Goal: Book appointment/travel/reservation

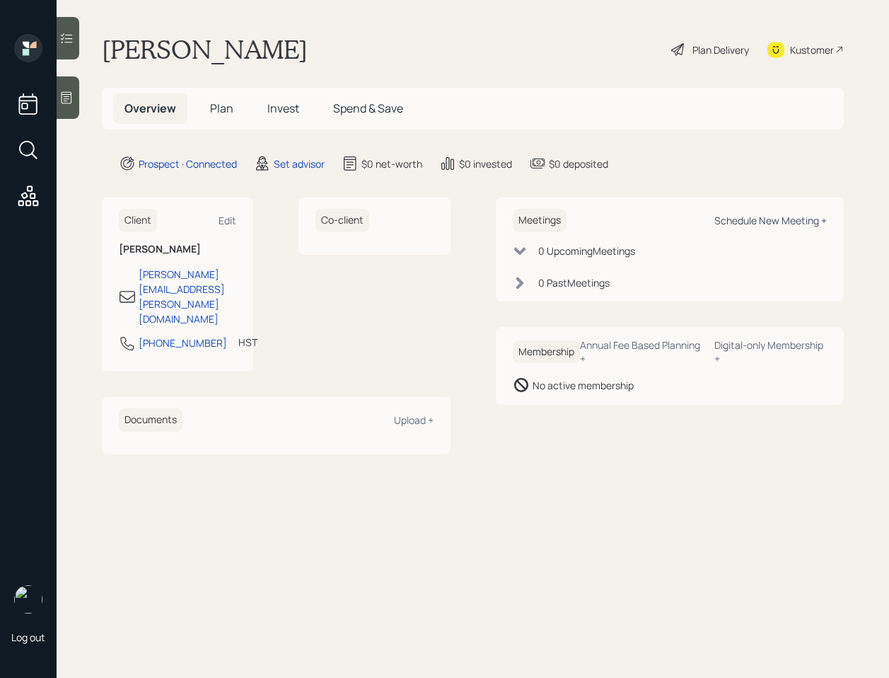
click at [750, 220] on div "Schedule New Meeting +" at bounding box center [771, 220] width 113 height 13
select select "round-[PERSON_NAME]"
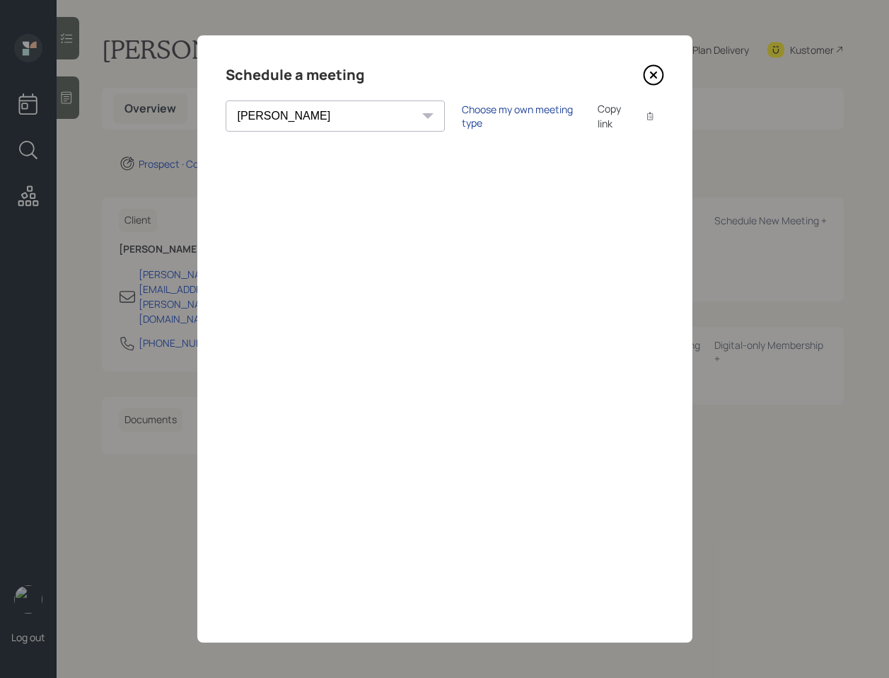
click at [462, 117] on div "Choose my own meeting type" at bounding box center [521, 116] width 119 height 27
click at [662, 73] on icon at bounding box center [653, 75] width 19 height 19
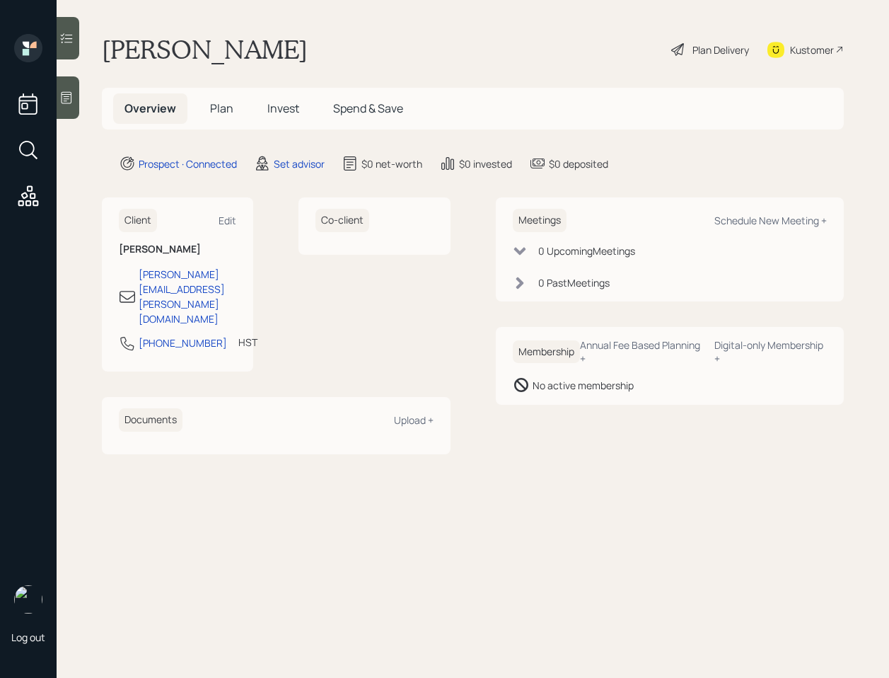
click at [65, 91] on icon at bounding box center [66, 98] width 14 height 14
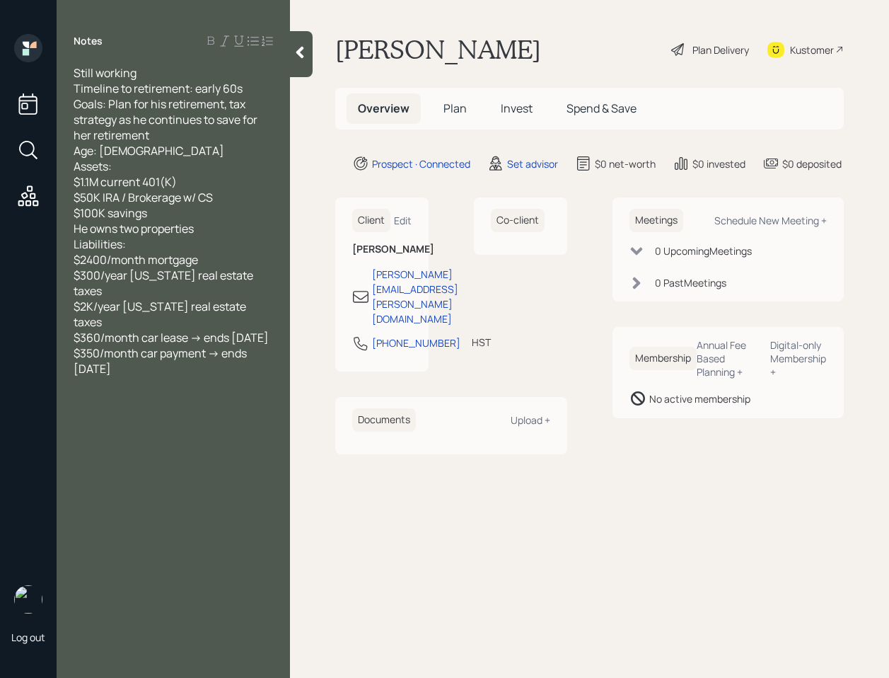
click at [308, 50] on div at bounding box center [301, 54] width 23 height 46
